Goal: Task Accomplishment & Management: Use online tool/utility

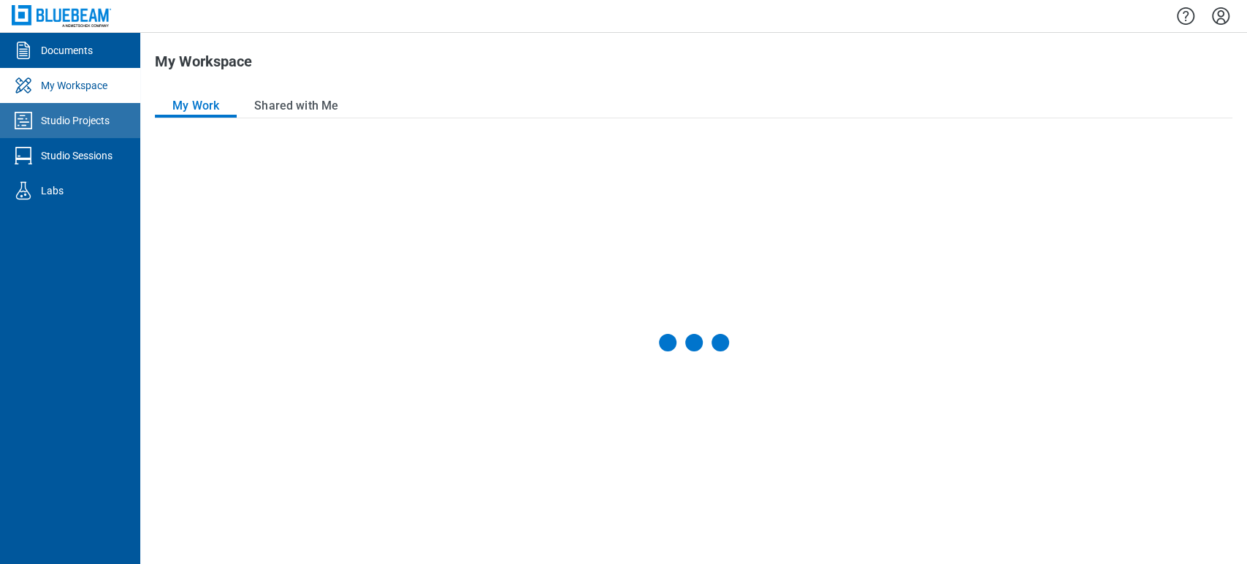
click at [92, 113] on div "Studio Projects" at bounding box center [75, 120] width 69 height 15
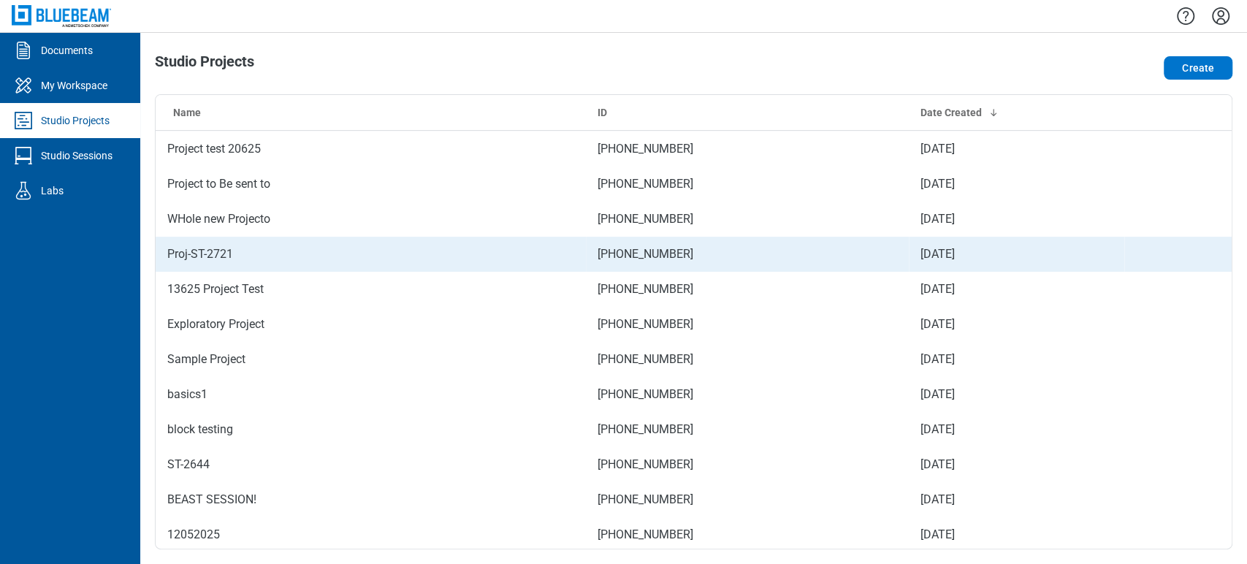
scroll to position [486, 0]
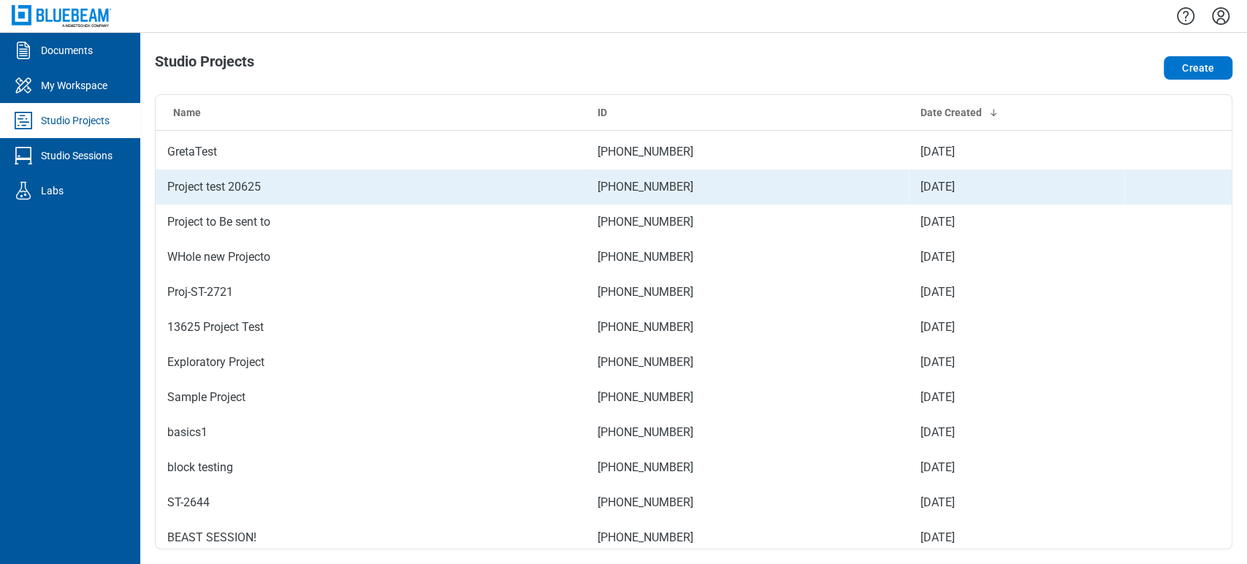
click at [248, 186] on td "Project test 20625" at bounding box center [371, 186] width 430 height 35
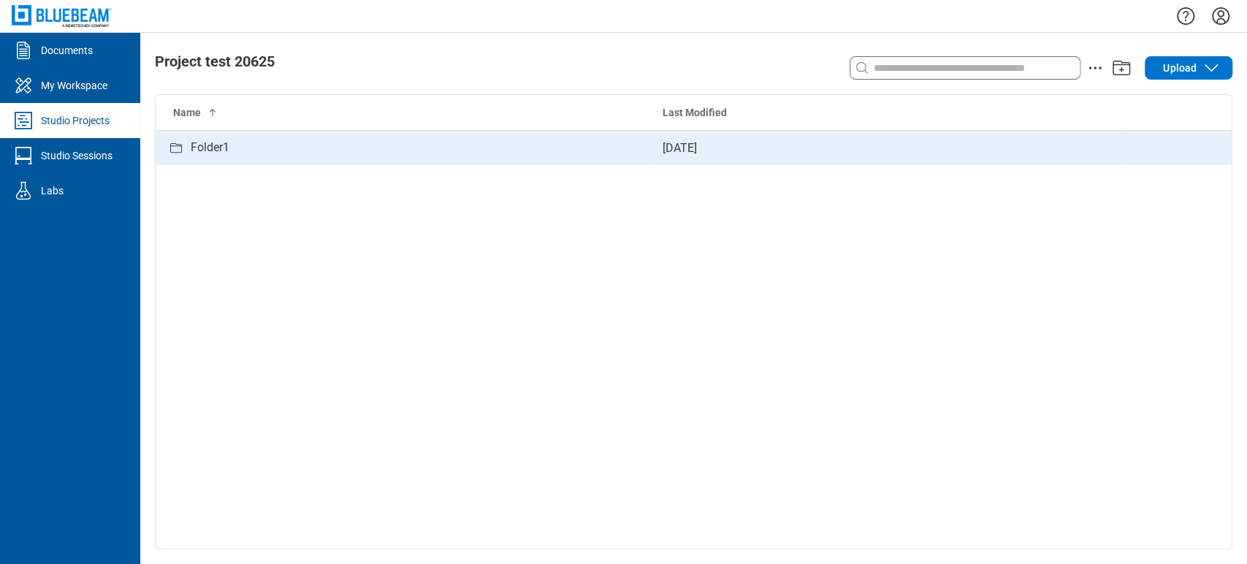
click at [212, 156] on td "Folder1" at bounding box center [403, 147] width 495 height 35
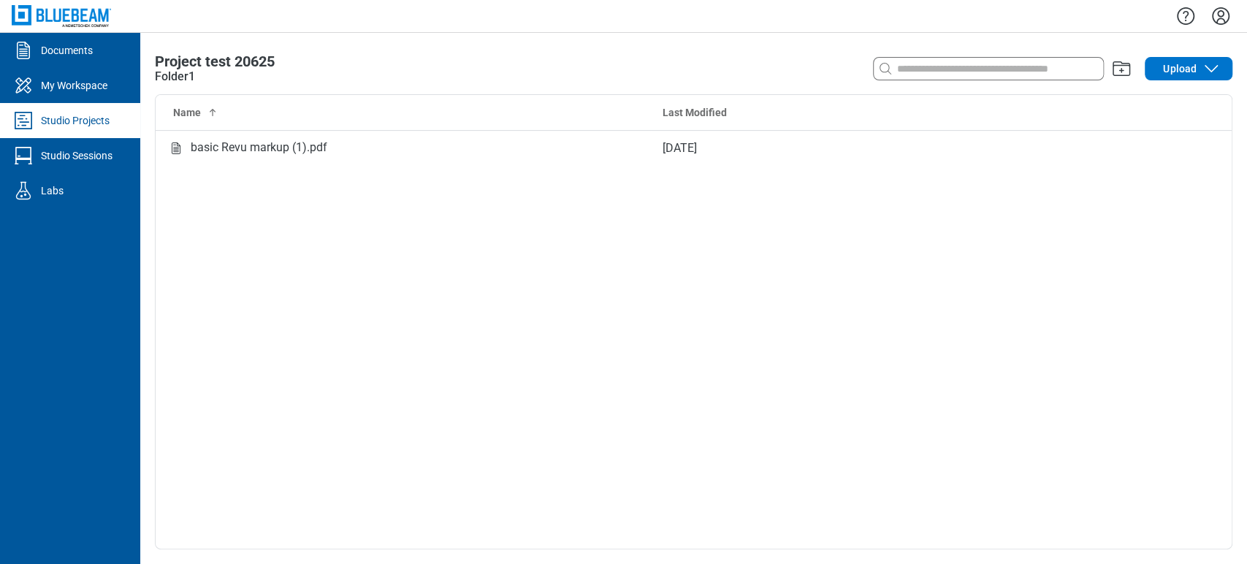
click at [212, 156] on td "basic Revu markup (1).pdf" at bounding box center [403, 147] width 495 height 35
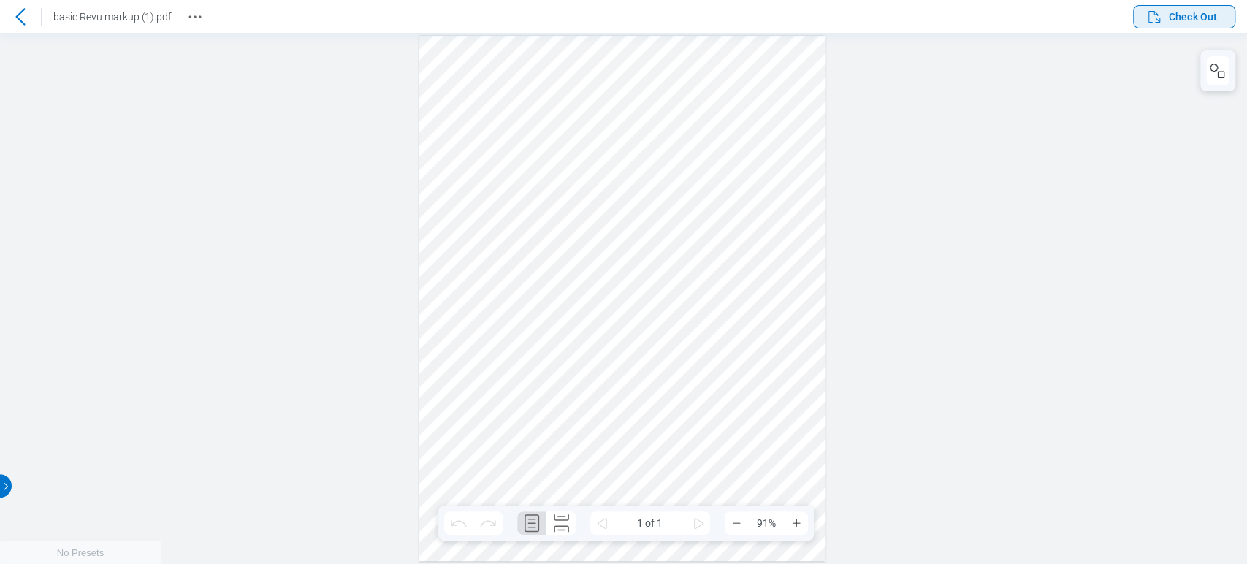
click at [1192, 25] on span "Check Out" at bounding box center [1181, 17] width 72 height 18
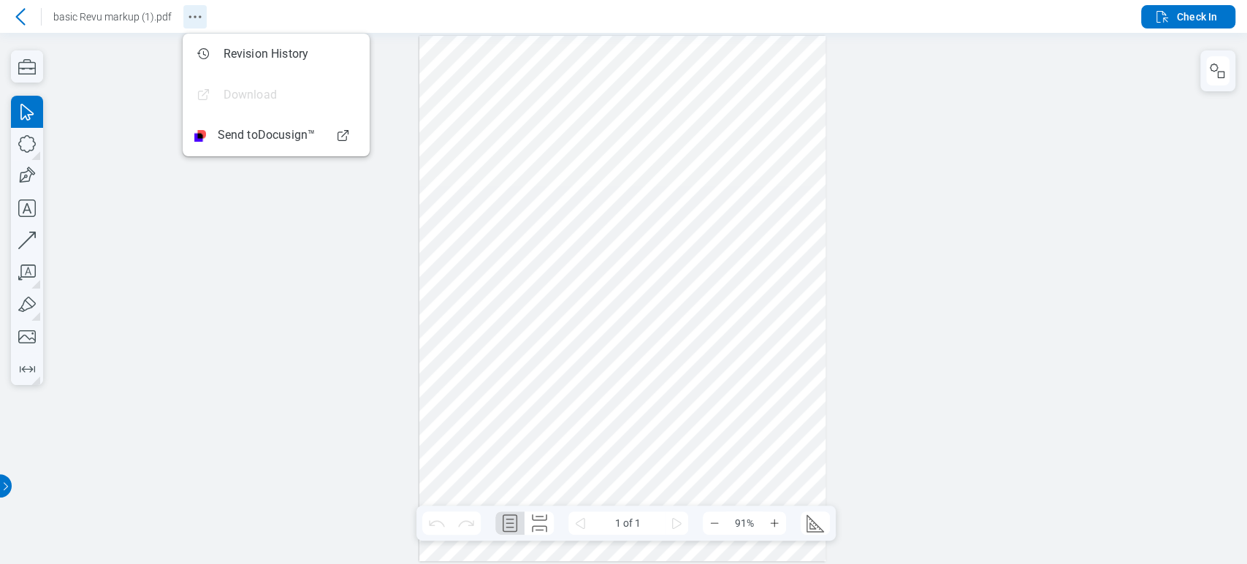
click at [196, 14] on icon "Revision History" at bounding box center [195, 17] width 18 height 18
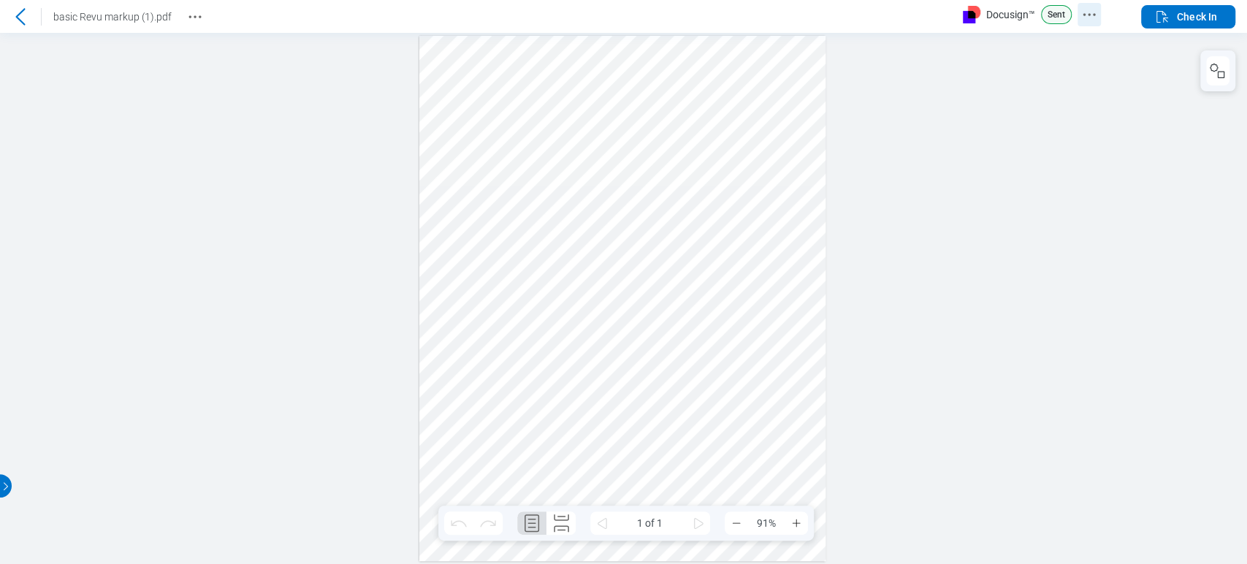
click at [1091, 18] on icon "Docusign Menu" at bounding box center [1089, 15] width 18 height 18
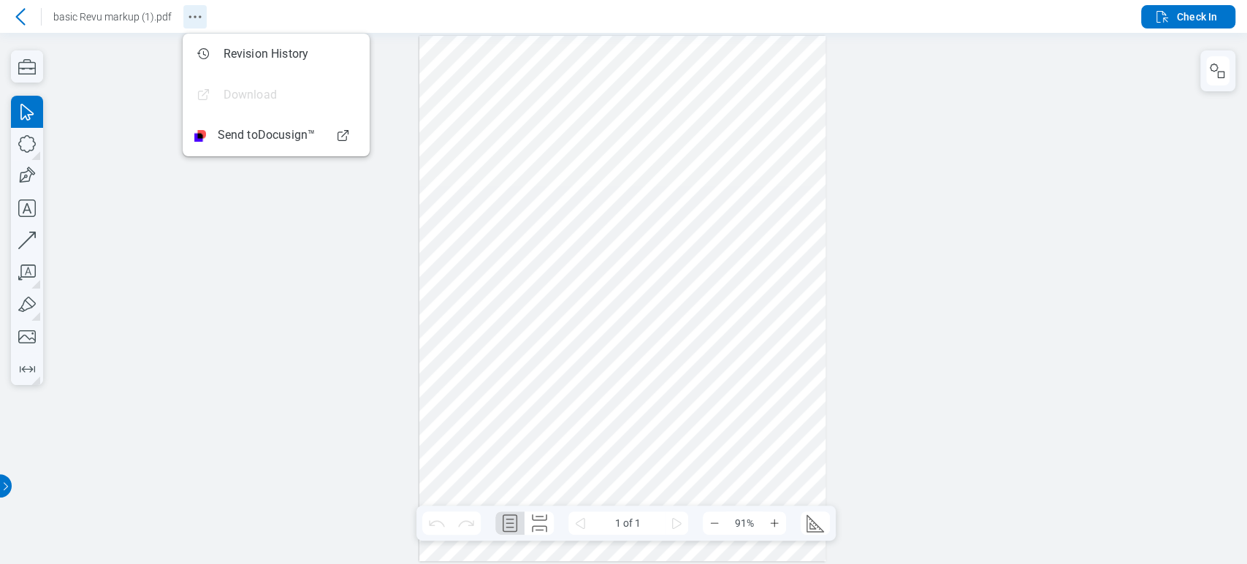
click at [196, 15] on icon "Revision History" at bounding box center [195, 17] width 18 height 18
click at [1179, 16] on span "Check In" at bounding box center [1197, 16] width 40 height 15
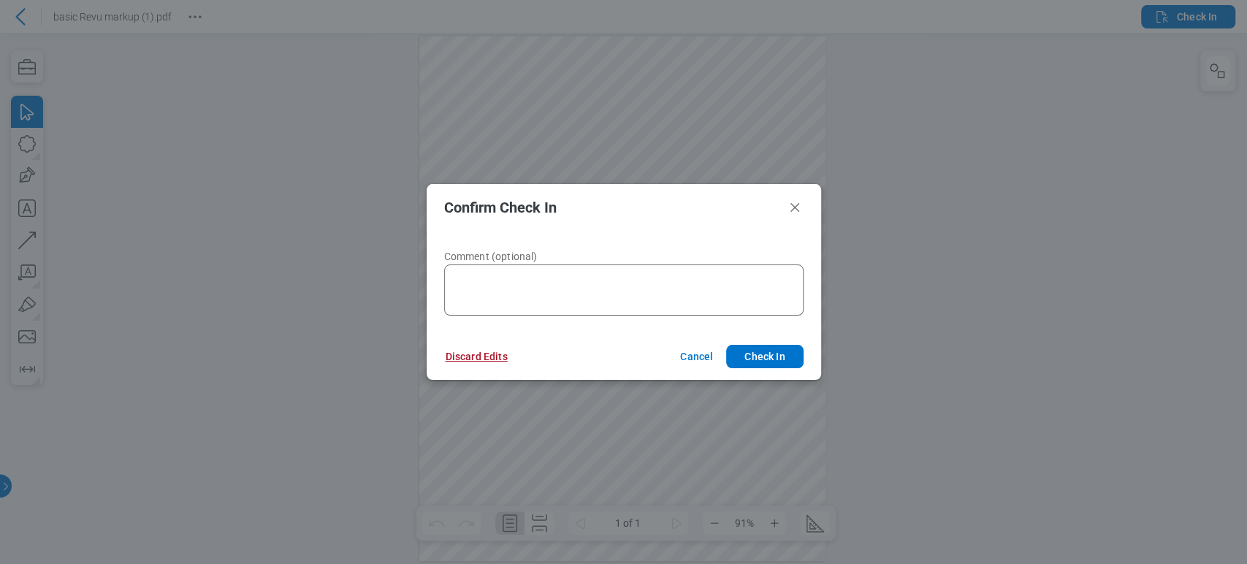
click at [1, 0] on button "Discard Edits" at bounding box center [1, 0] width 1 height 0
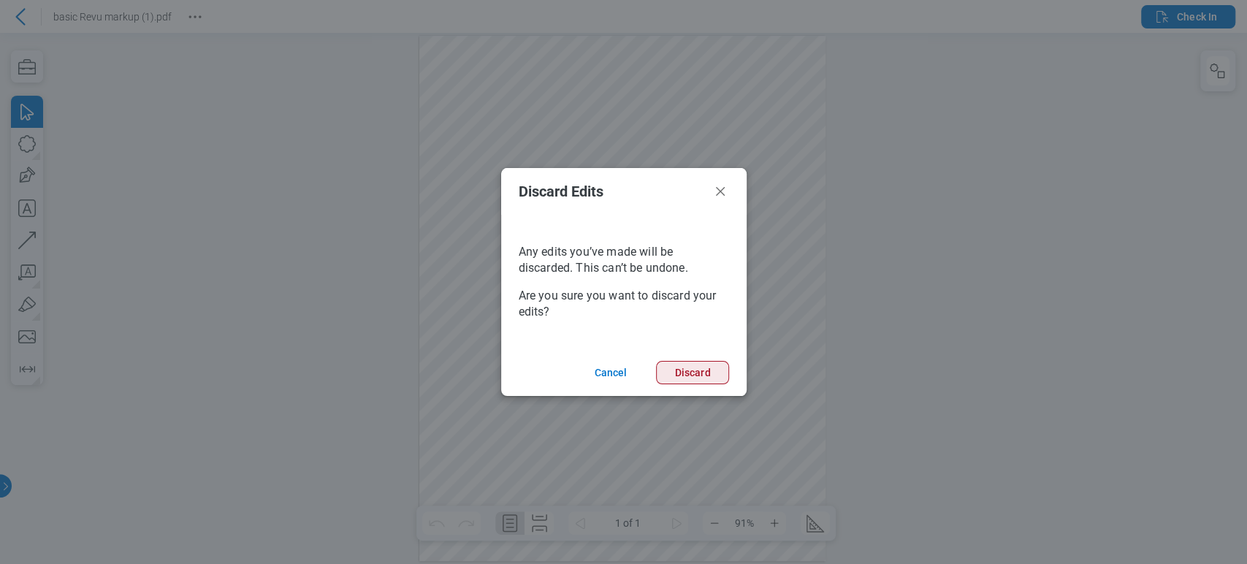
click at [673, 379] on button "Discard" at bounding box center [692, 372] width 72 height 23
